Goal: Information Seeking & Learning: Learn about a topic

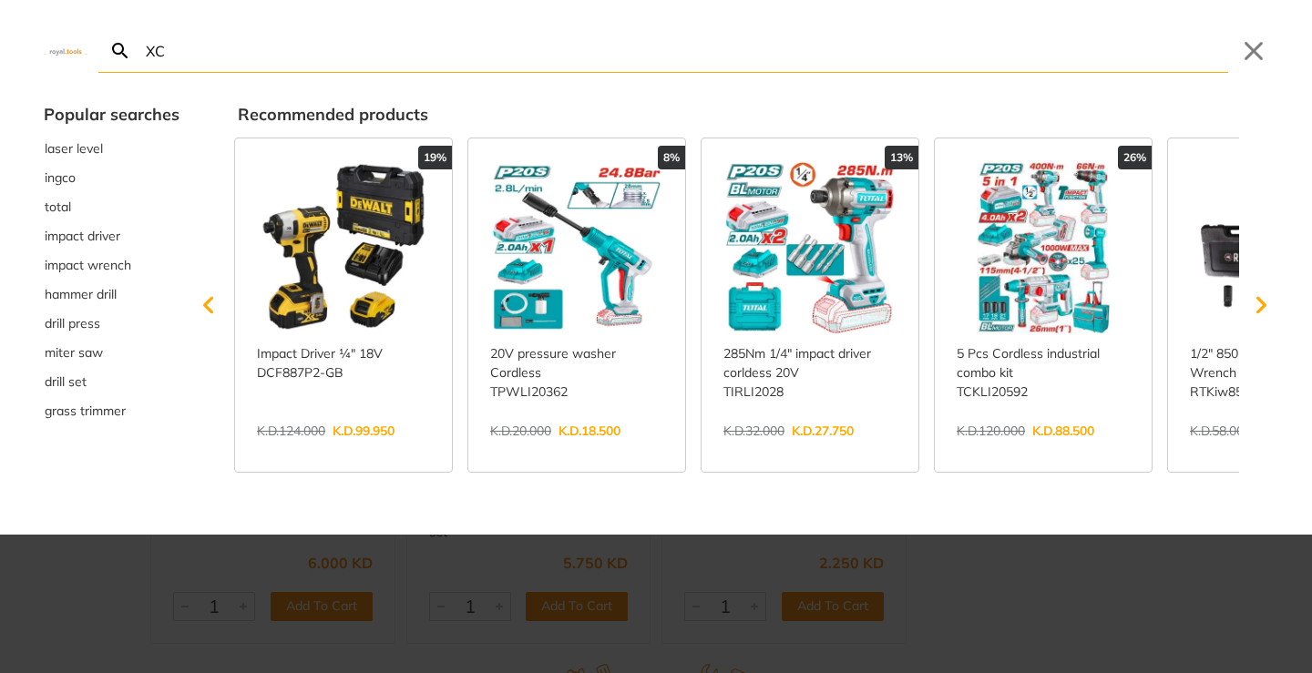
type input "XC"
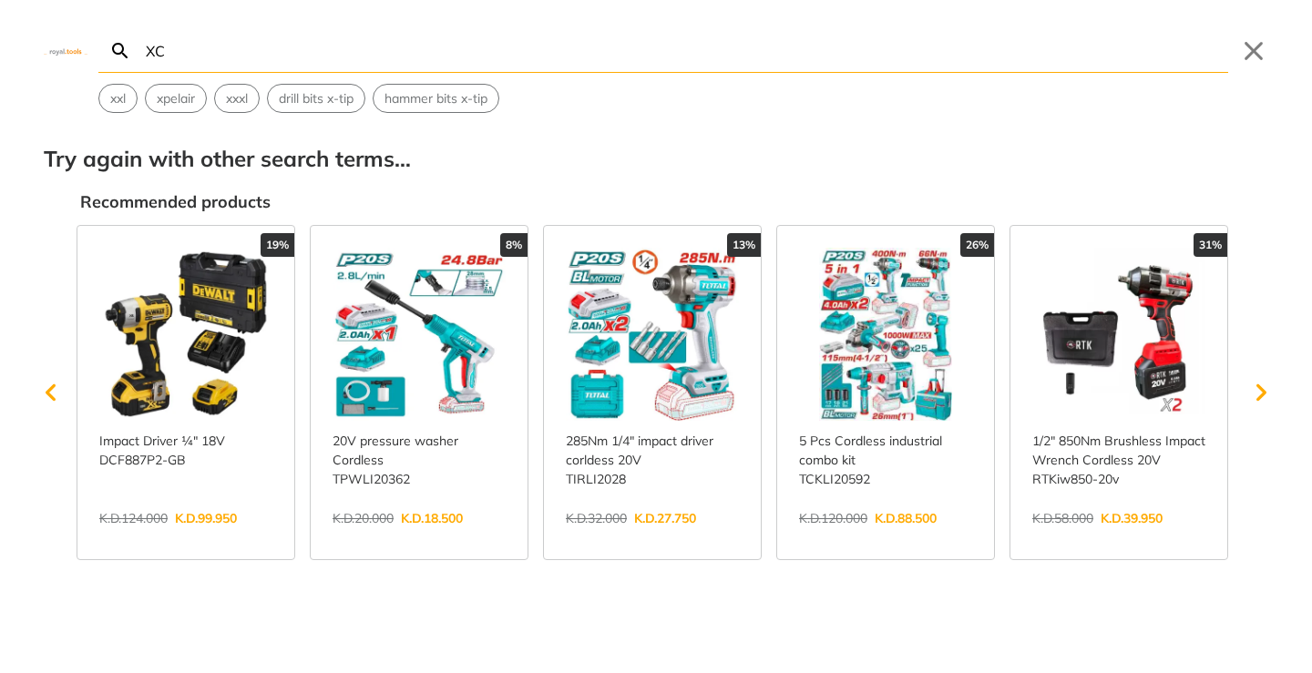
type input "X"
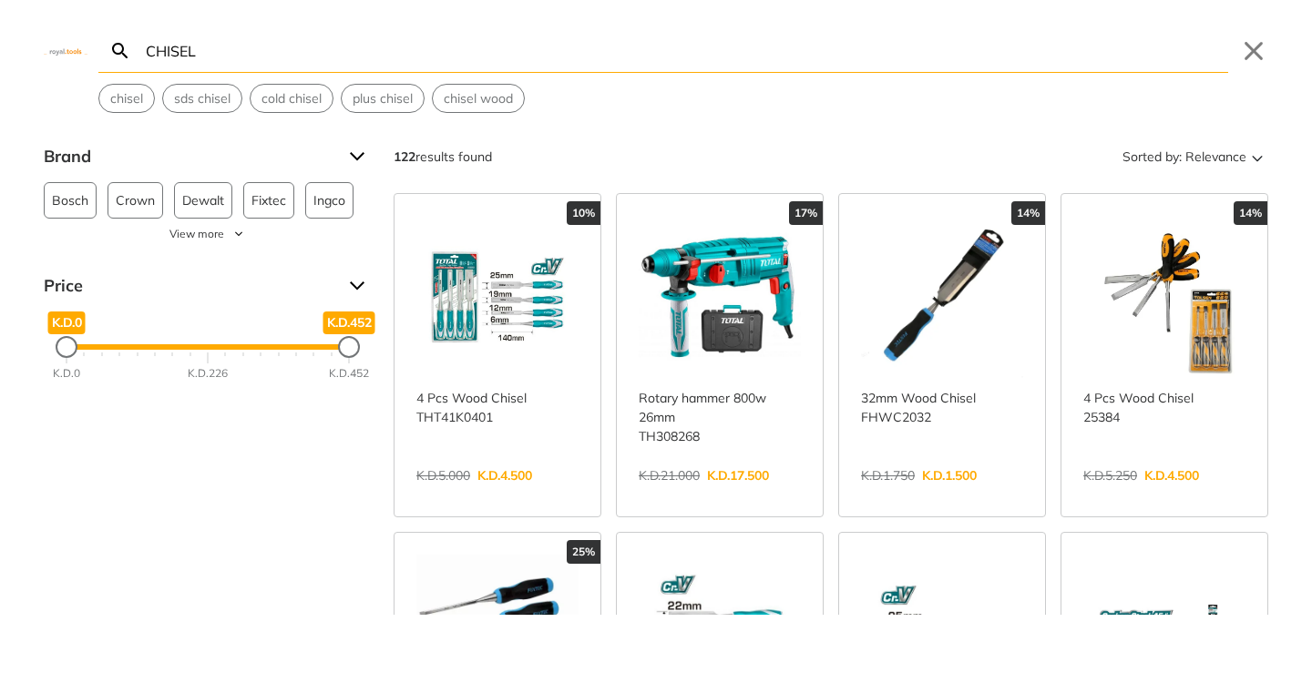
type input "CHISEL"
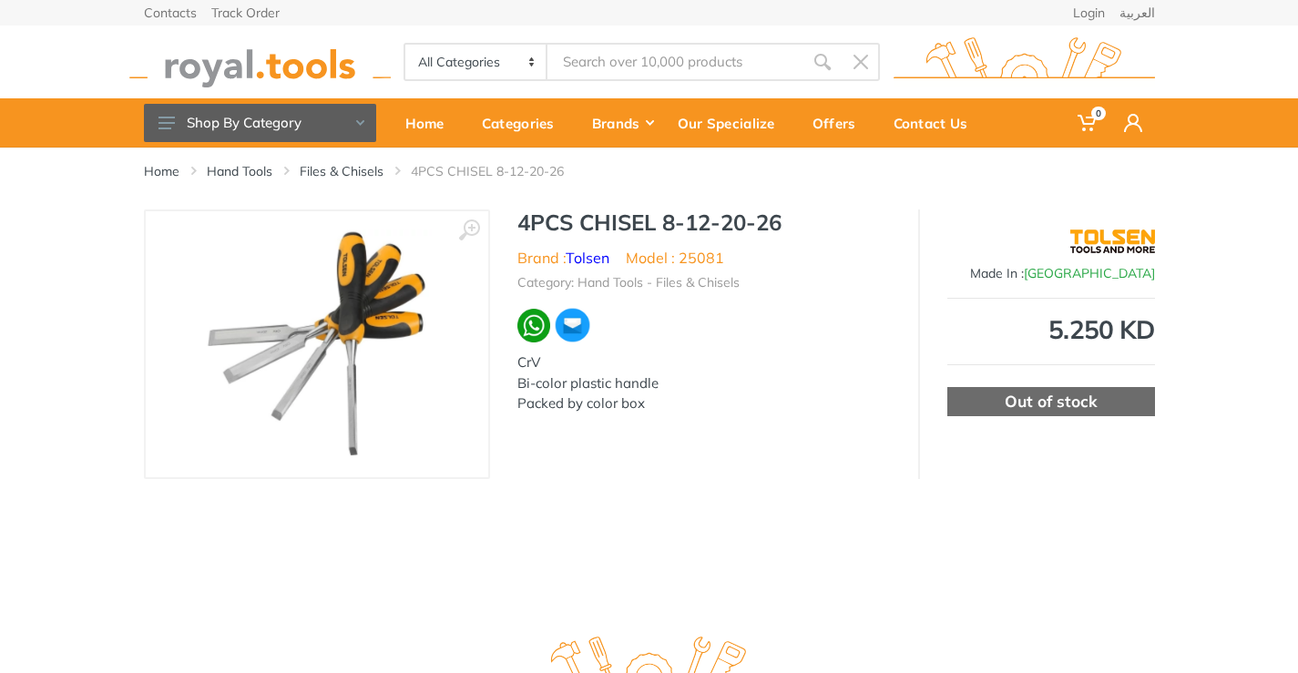
click at [308, 331] on img at bounding box center [317, 345] width 230 height 230
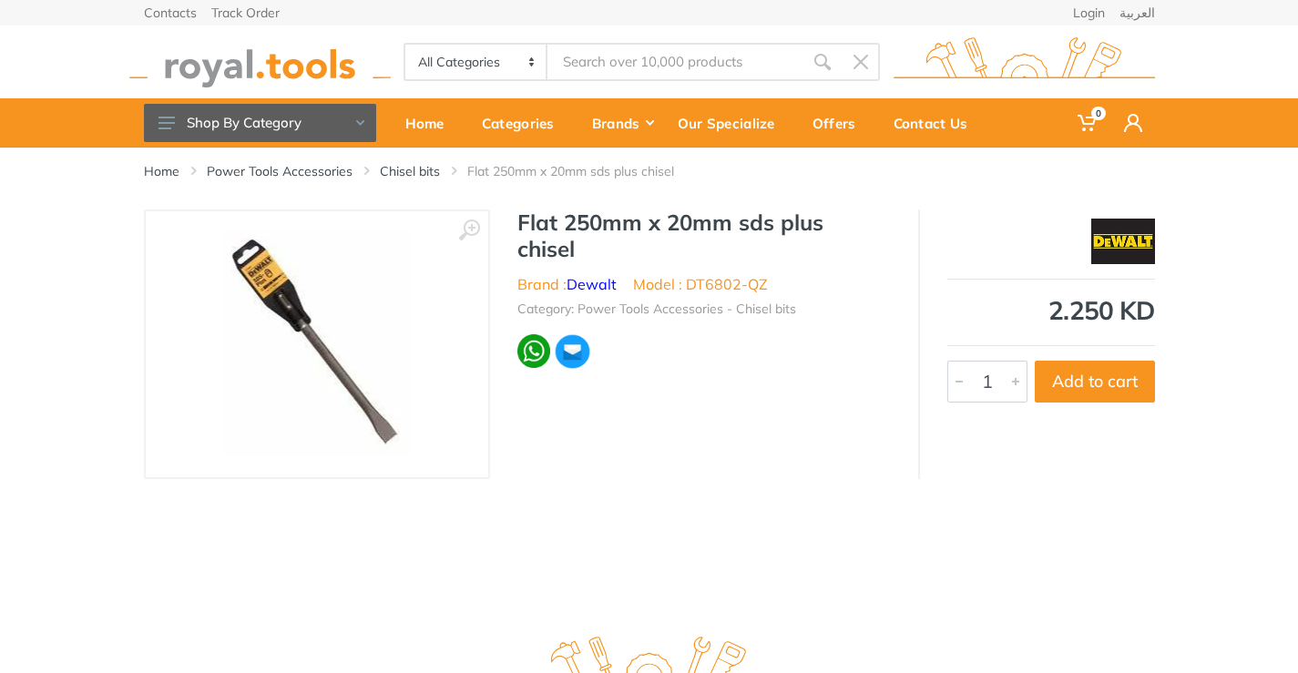
click at [310, 337] on img at bounding box center [316, 344] width 185 height 226
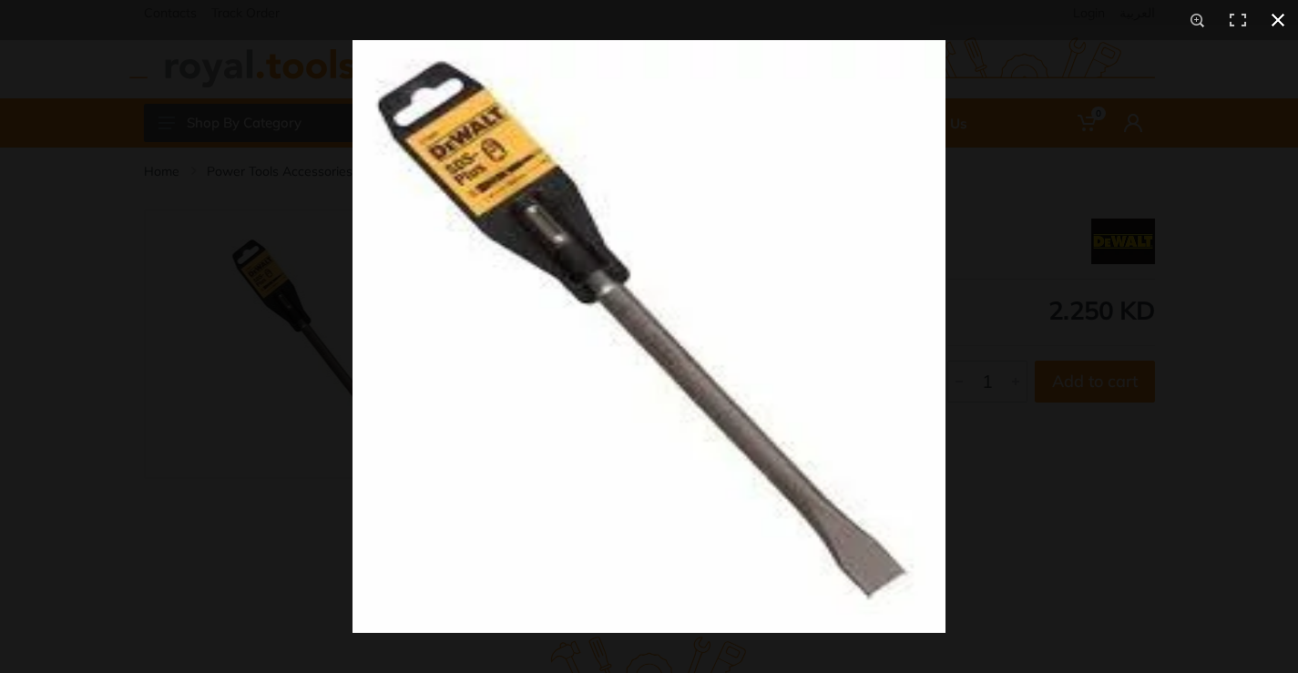
click at [297, 222] on div at bounding box center [649, 336] width 1298 height 673
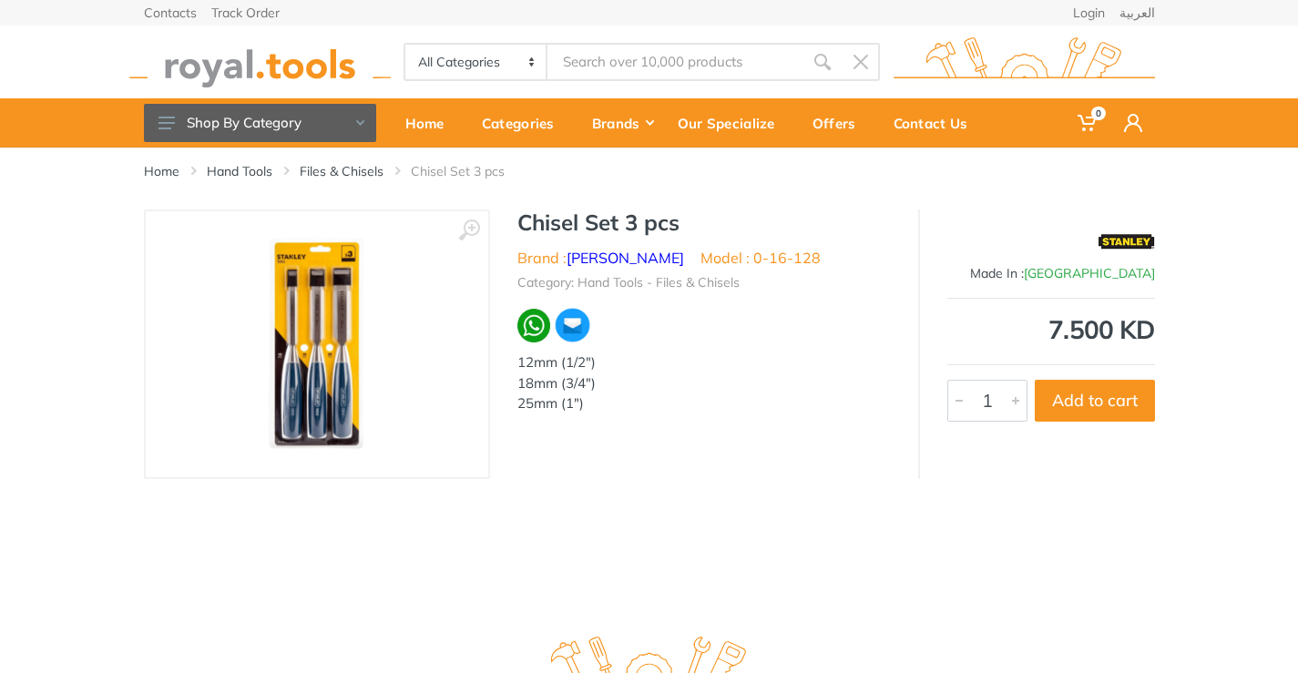
click at [312, 302] on img at bounding box center [317, 345] width 230 height 230
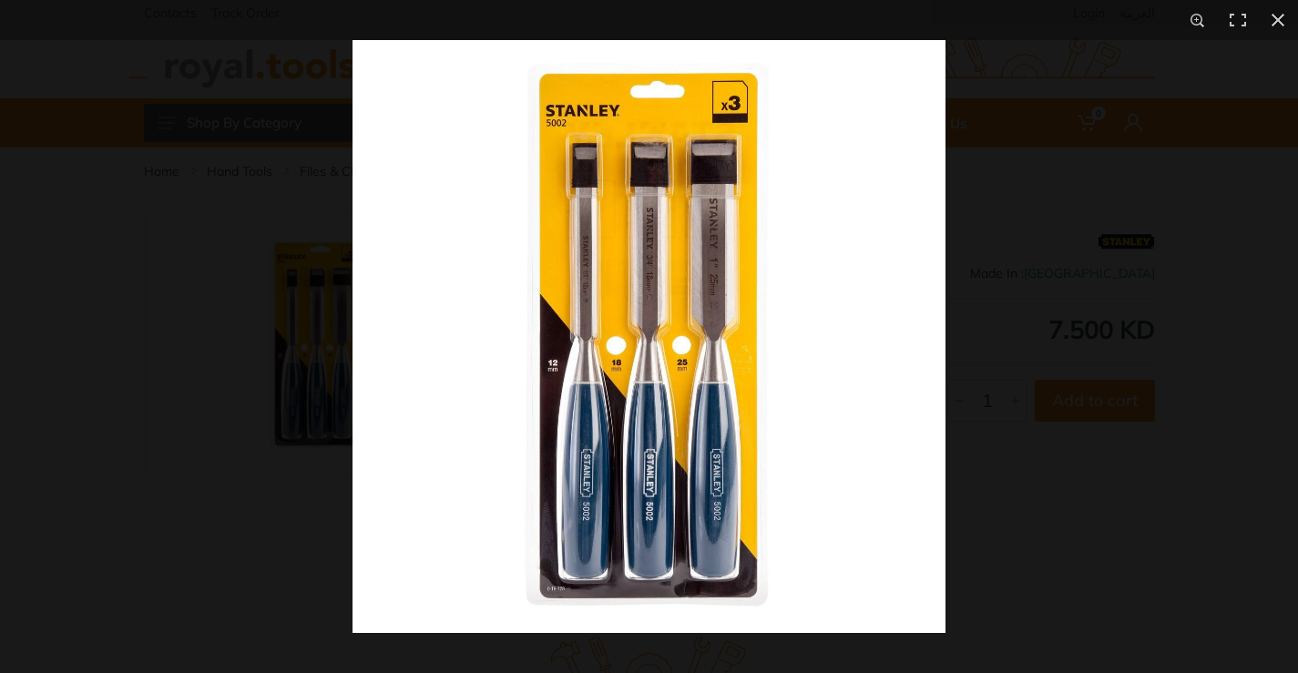
click at [221, 271] on div at bounding box center [649, 336] width 1298 height 673
